Goal: Navigation & Orientation: Find specific page/section

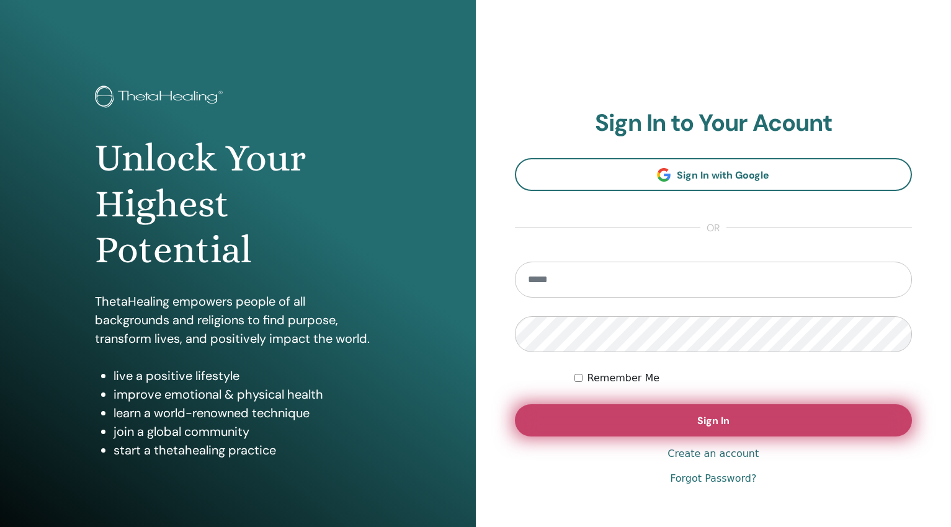
type input "**********"
click at [674, 417] on button "Sign In" at bounding box center [714, 421] width 398 height 32
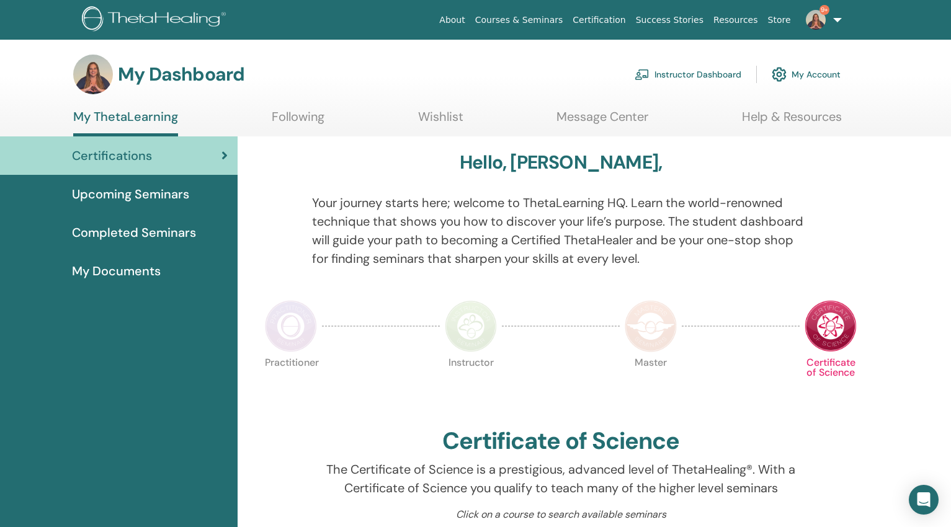
click at [783, 119] on link "Help & Resources" at bounding box center [792, 121] width 100 height 24
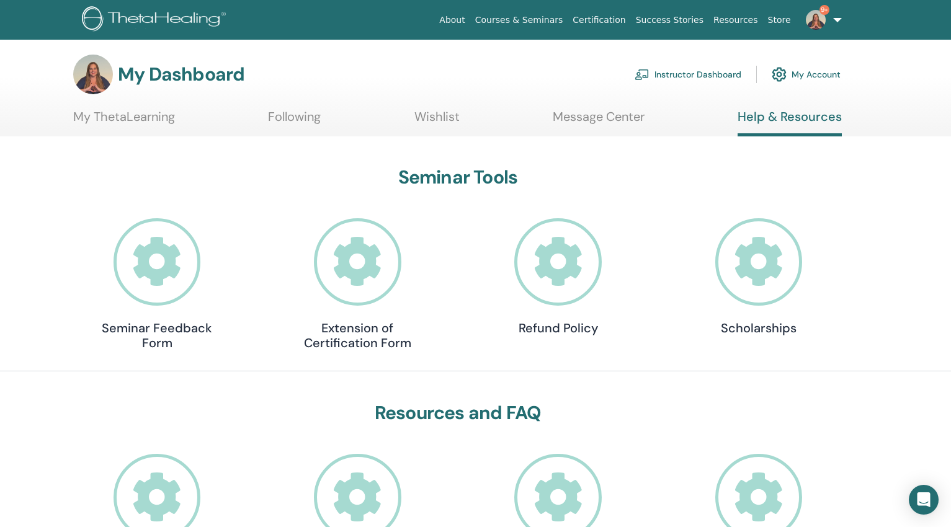
click at [707, 74] on link "Instructor Dashboard" at bounding box center [688, 74] width 107 height 27
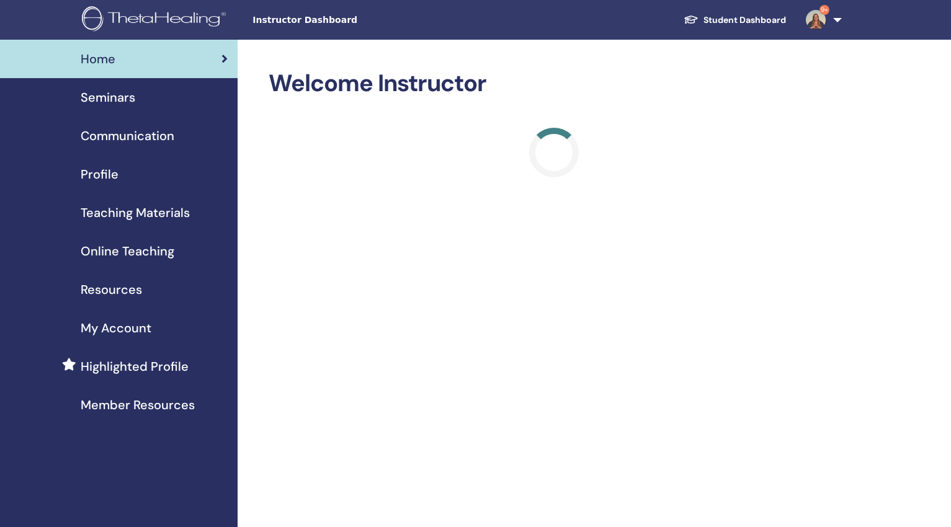
click at [128, 287] on span "Resources" at bounding box center [111, 289] width 61 height 19
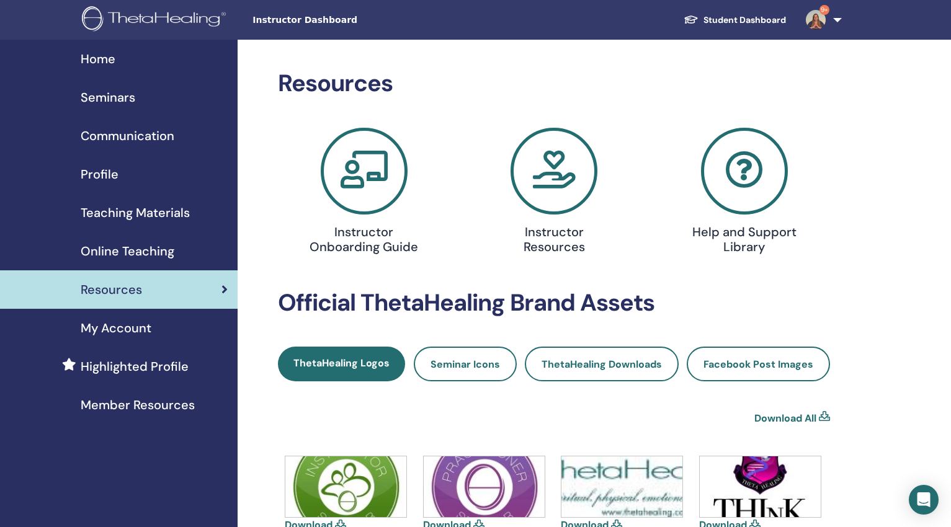
click at [838, 18] on link "9+" at bounding box center [821, 20] width 51 height 40
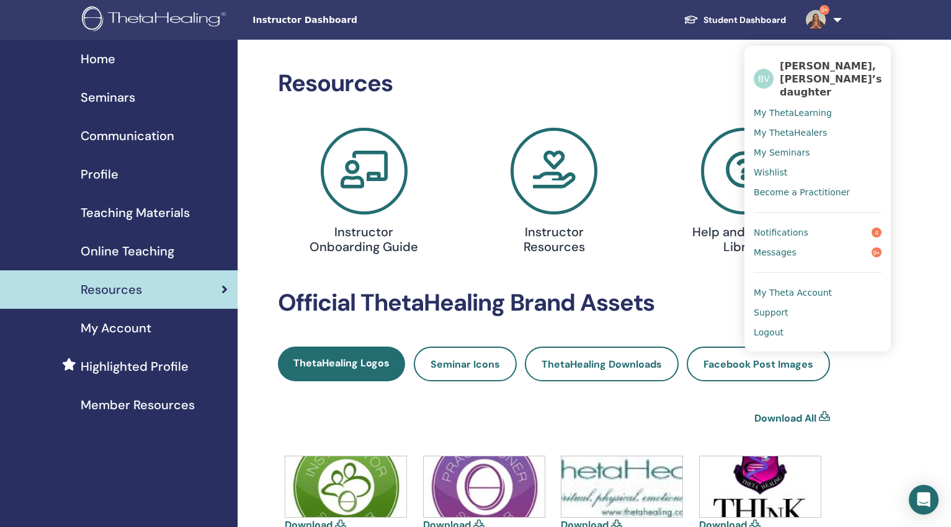
click at [787, 287] on span "My Theta Account" at bounding box center [793, 292] width 78 height 11
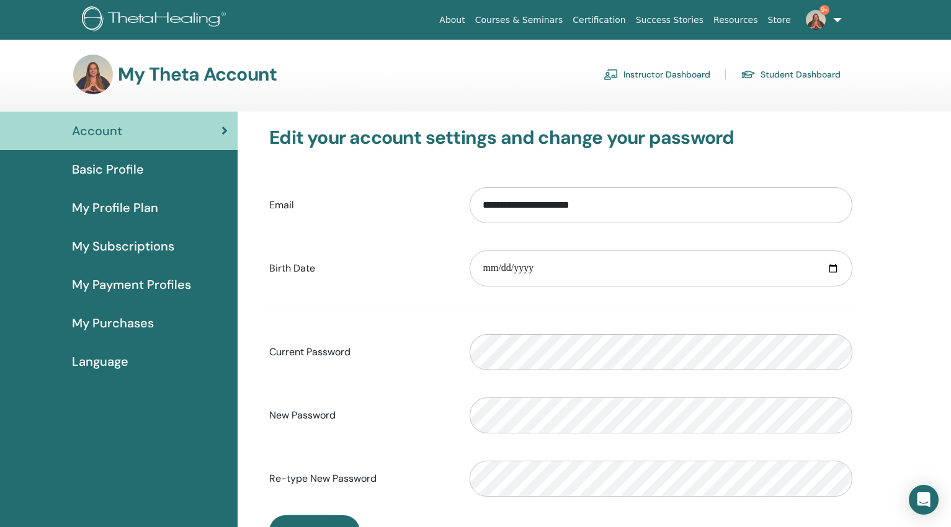
click at [777, 73] on link "Student Dashboard" at bounding box center [791, 75] width 100 height 20
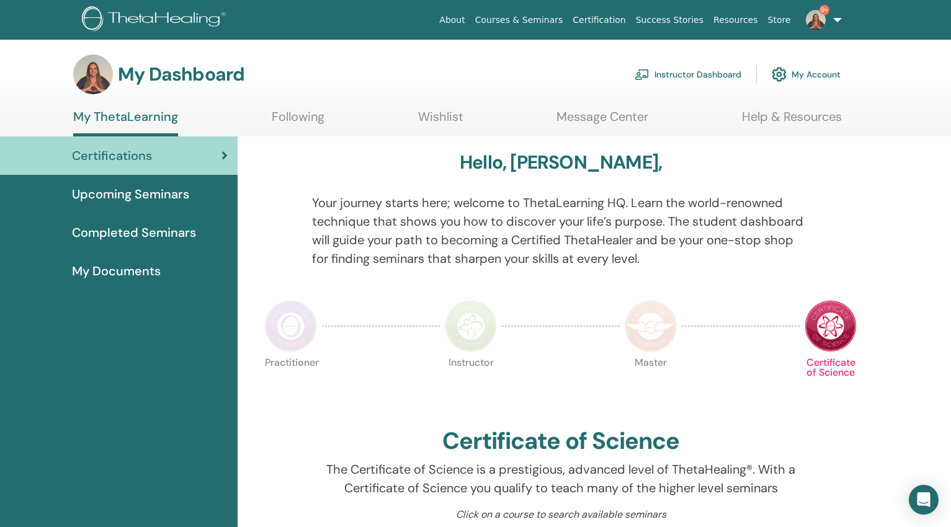
click at [743, 23] on link "Resources" at bounding box center [736, 20] width 55 height 23
